Goal: Task Accomplishment & Management: Manage account settings

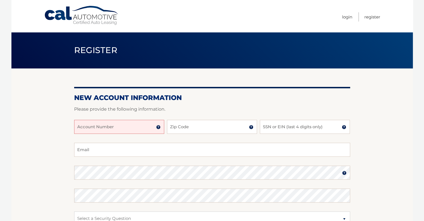
click at [121, 130] on input "Account Number" at bounding box center [119, 127] width 90 height 14
type input "44455995967"
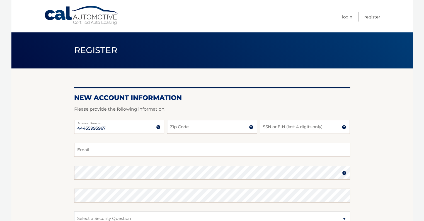
click at [178, 129] on input "Zip Code" at bounding box center [212, 127] width 90 height 14
type input "14032"
type input "katydeshaw5@gmail.com"
click at [281, 128] on input "SSN or EIN (last 4 digits only)" at bounding box center [305, 127] width 90 height 14
type input "1547"
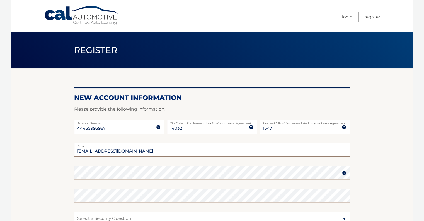
click at [255, 156] on input "katydeshaw5@gmail.com" at bounding box center [212, 150] width 276 height 14
type input "patrickvibbard@yahoo.com"
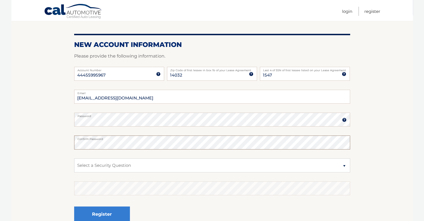
scroll to position [53, 0]
click at [155, 167] on select "Select a Security Question What was the name of your elementary school? What is…" at bounding box center [212, 165] width 276 height 14
select select "1"
click at [74, 158] on select "Select a Security Question What was the name of your elementary school? What is…" at bounding box center [212, 165] width 276 height 14
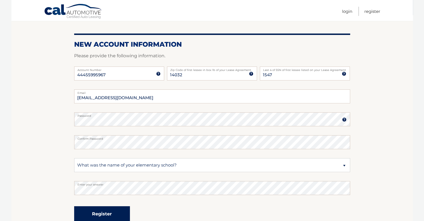
click at [121, 214] on button "Register" at bounding box center [102, 213] width 56 height 15
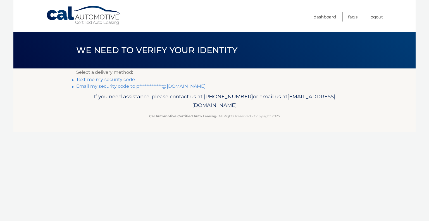
click at [124, 79] on link "Text me my security code" at bounding box center [105, 79] width 59 height 5
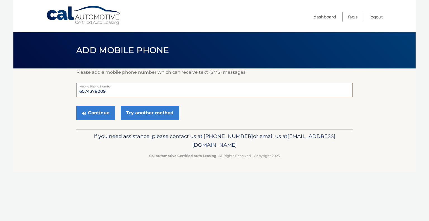
click at [121, 92] on input "6074378009" at bounding box center [214, 90] width 276 height 14
type input "6076244493"
click at [102, 112] on button "Continue" at bounding box center [95, 113] width 39 height 14
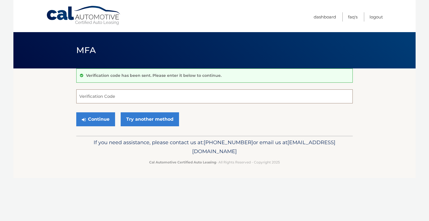
click at [126, 96] on input "Verification Code" at bounding box center [214, 96] width 276 height 14
type input "099804"
click at [101, 114] on button "Continue" at bounding box center [95, 119] width 39 height 14
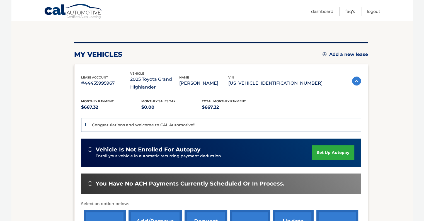
scroll to position [52, 0]
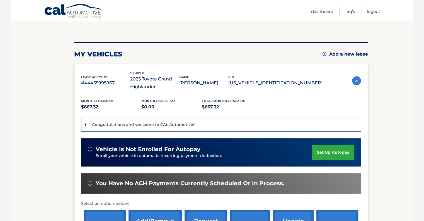
click at [53, 146] on section "You are registered for this site, but you haven't enrolled in online payments. …" at bounding box center [212, 144] width 402 height 256
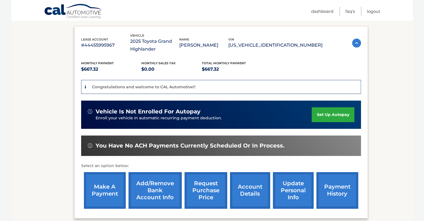
scroll to position [90, 0]
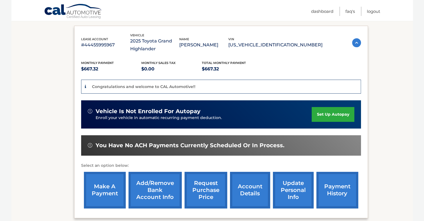
click at [327, 111] on link "set up autopay" at bounding box center [333, 114] width 42 height 15
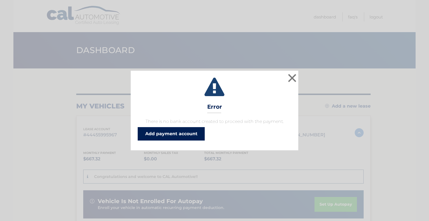
click at [178, 138] on link "Add payment account" at bounding box center [171, 133] width 67 height 13
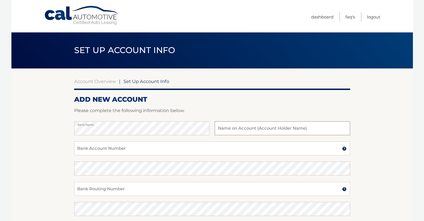
click at [262, 129] on input "text" at bounding box center [282, 128] width 135 height 14
type input "[PERSON_NAME]"
click at [172, 144] on input "Bank Account Number" at bounding box center [212, 148] width 276 height 14
type input "9876398745"
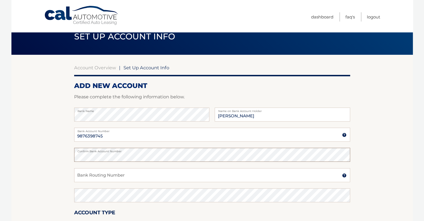
scroll to position [14, 0]
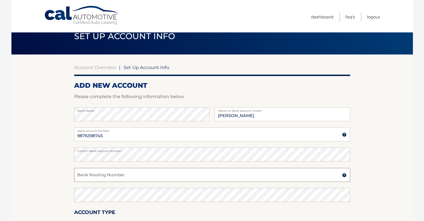
click at [160, 172] on input "Bank Routing Number" at bounding box center [212, 175] width 276 height 14
type input "022000046"
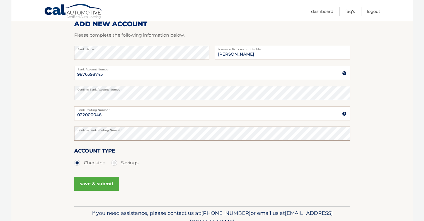
scroll to position [77, 0]
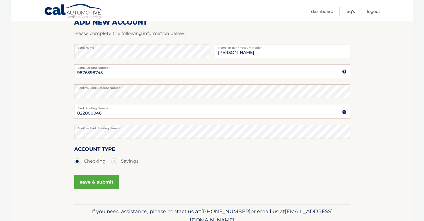
click at [98, 183] on button "save & submit" at bounding box center [96, 182] width 45 height 14
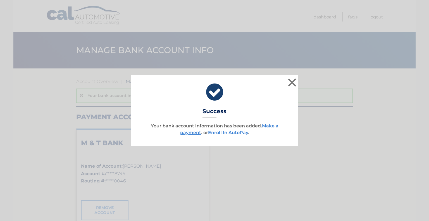
click at [236, 133] on link "Enroll In AutoPay" at bounding box center [228, 132] width 40 height 5
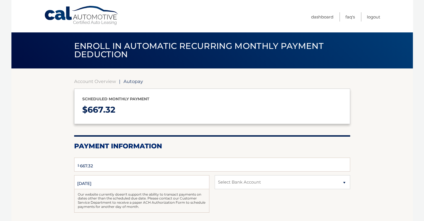
select select "NGUwZjczZDItZTBiYi00NzgwLWEwYTAtM2VlOWJiMzhmYzE2"
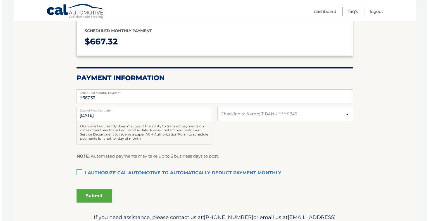
scroll to position [68, 0]
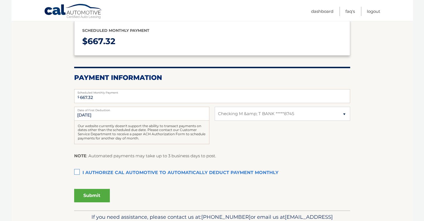
click at [75, 170] on label "I authorize cal automotive to automatically deduct payment monthly This checkbo…" at bounding box center [212, 172] width 276 height 11
click at [0, 0] on input "I authorize cal automotive to automatically deduct payment monthly This checkbo…" at bounding box center [0, 0] width 0 height 0
click at [88, 196] on button "Submit" at bounding box center [92, 195] width 36 height 13
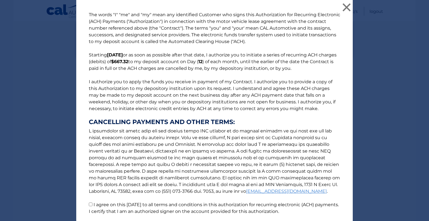
scroll to position [43, 0]
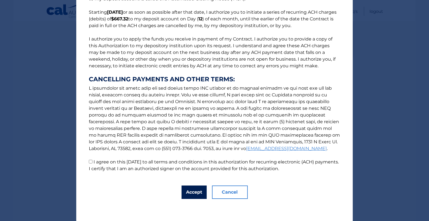
click at [194, 194] on button "Accept" at bounding box center [193, 191] width 25 height 13
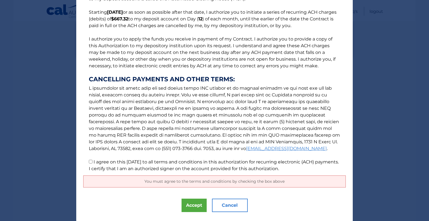
click at [119, 166] on label "I agree on this 09/05/2025 to all terms and conditions in this authorization fo…" at bounding box center [214, 165] width 250 height 12
click at [92, 163] on input "I agree on this 09/05/2025 to all terms and conditions in this authorization fo…" at bounding box center [91, 162] width 4 height 4
checkbox input "true"
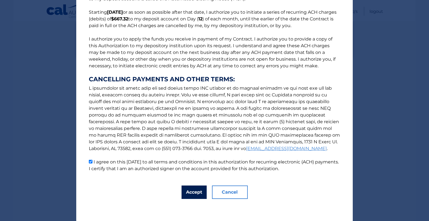
click at [192, 192] on button "Accept" at bounding box center [193, 191] width 25 height 13
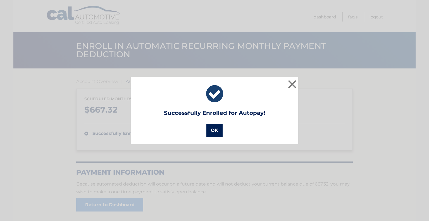
click at [216, 130] on button "OK" at bounding box center [214, 130] width 16 height 13
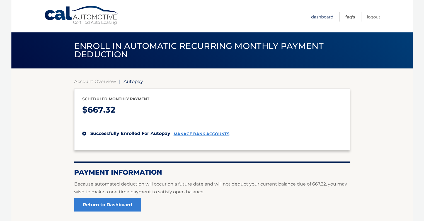
click at [320, 19] on link "Dashboard" at bounding box center [322, 16] width 22 height 9
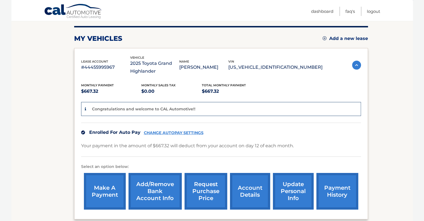
scroll to position [59, 0]
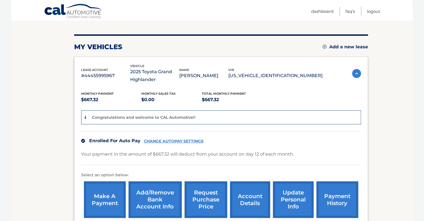
click at [353, 74] on img at bounding box center [356, 73] width 9 height 9
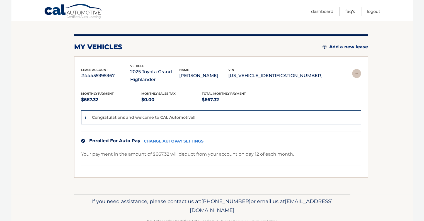
scroll to position [0, 0]
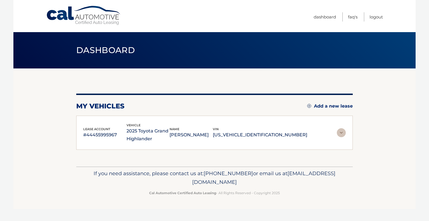
click at [340, 134] on img at bounding box center [341, 132] width 9 height 9
